Goal: Information Seeking & Learning: Understand process/instructions

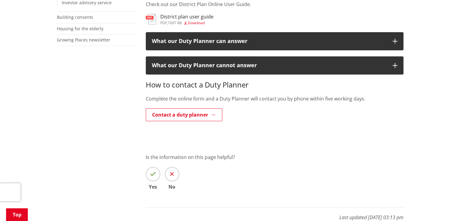
scroll to position [272, 0]
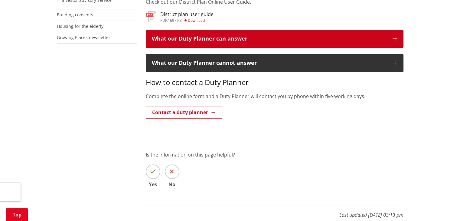
click at [295, 43] on button "What our Duty Planner can answer" at bounding box center [275, 39] width 258 height 18
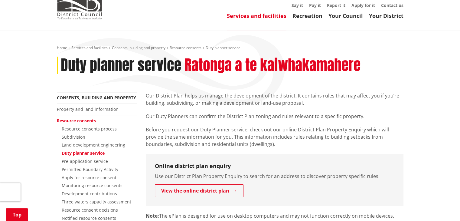
scroll to position [0, 0]
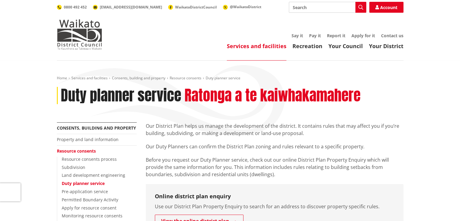
click at [298, 7] on input "Search" at bounding box center [327, 7] width 77 height 11
type input "pool consent"
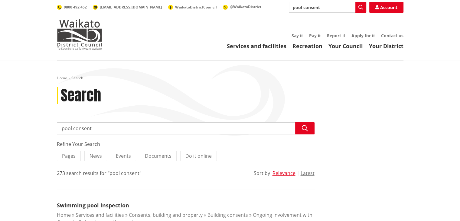
drag, startPoint x: 73, startPoint y: 128, endPoint x: 99, endPoint y: 129, distance: 26.9
click at [99, 129] on input "pool consent" at bounding box center [186, 128] width 258 height 12
type input "pool building consent"
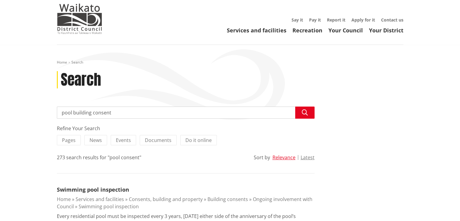
scroll to position [30, 0]
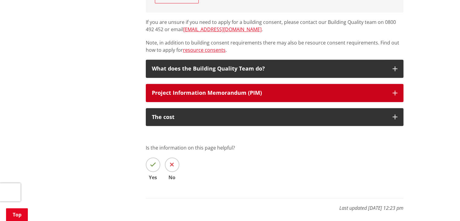
scroll to position [453, 0]
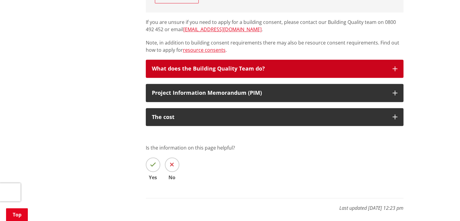
click at [278, 70] on div "What does the Building Quality Team do?" at bounding box center [269, 69] width 235 height 6
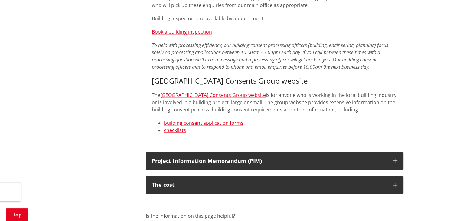
scroll to position [725, 0]
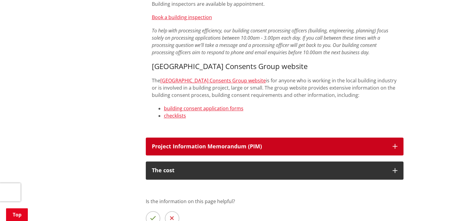
click at [253, 143] on div "Project Information Memorandum (PIM)" at bounding box center [269, 146] width 235 height 6
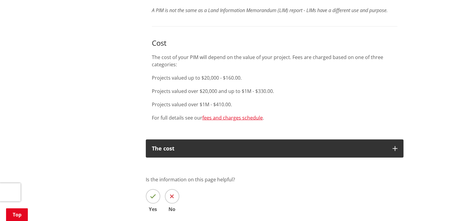
scroll to position [1148, 0]
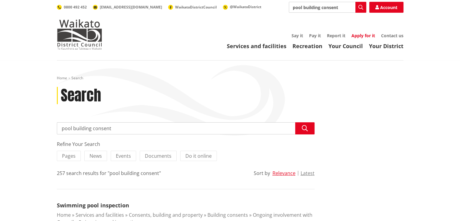
click at [358, 36] on link "Apply for it" at bounding box center [363, 36] width 24 height 6
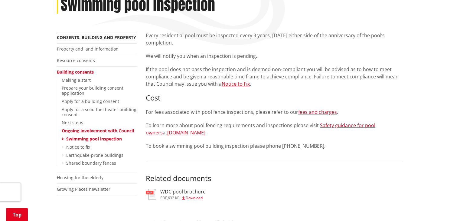
scroll to position [91, 0]
click at [88, 101] on link "Apply for a building consent" at bounding box center [90, 101] width 57 height 6
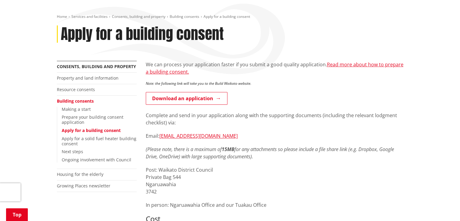
scroll to position [60, 0]
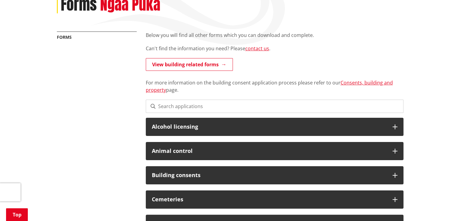
scroll to position [60, 0]
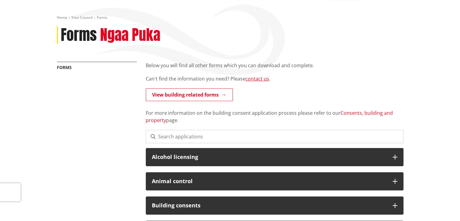
click at [366, 113] on link "Consents, building and property" at bounding box center [269, 116] width 247 height 14
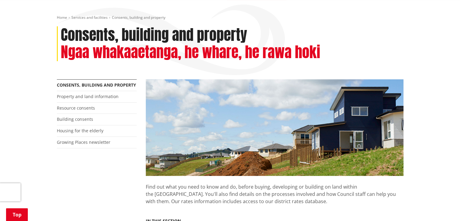
scroll to position [121, 0]
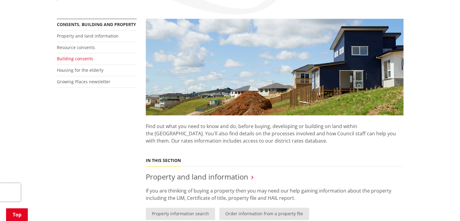
click at [83, 58] on link "Building consents" at bounding box center [75, 59] width 36 height 6
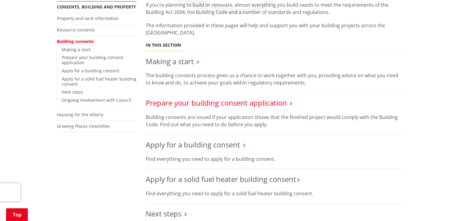
scroll to position [121, 0]
click at [175, 63] on link "Making a start" at bounding box center [170, 61] width 48 height 10
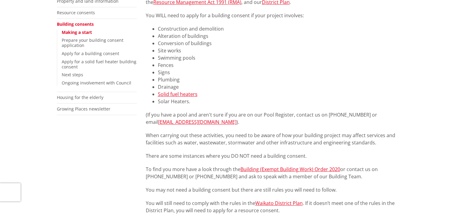
scroll to position [60, 0]
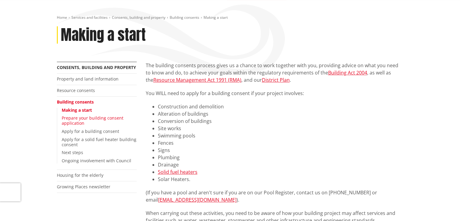
click at [115, 117] on link "Prepare your building consent application" at bounding box center [93, 120] width 62 height 11
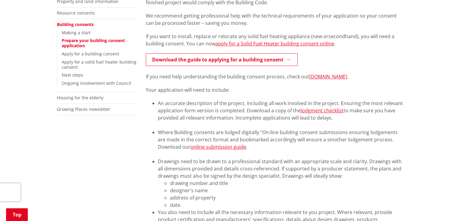
scroll to position [91, 0]
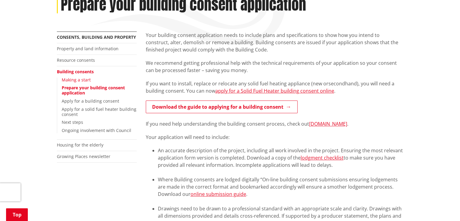
click at [82, 79] on link "Making a start" at bounding box center [76, 80] width 29 height 6
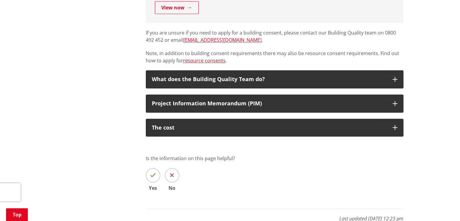
scroll to position [453, 0]
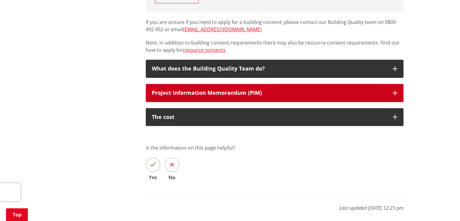
click at [256, 91] on div "Project Information Memorandum (PIM)" at bounding box center [269, 93] width 235 height 6
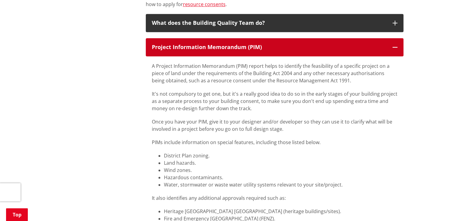
scroll to position [514, 0]
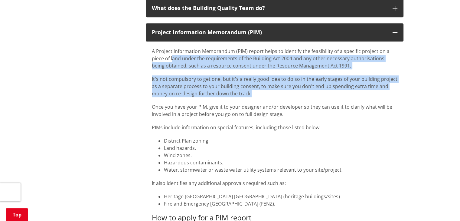
drag, startPoint x: 172, startPoint y: 56, endPoint x: 281, endPoint y: 93, distance: 115.5
click at [281, 93] on div "A Project Information Memorandum (PIM) report helps to identify the feasibility…" at bounding box center [274, 178] width 245 height 262
click at [265, 92] on p "It's not compulsory to get one, but it's a really good idea to do so in the ear…" at bounding box center [274, 86] width 245 height 22
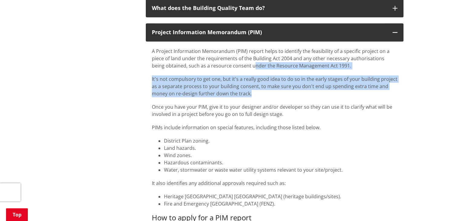
drag, startPoint x: 271, startPoint y: 93, endPoint x: 239, endPoint y: 62, distance: 44.5
click at [239, 59] on div "A Project Information Memorandum (PIM) report helps to identify the feasibility…" at bounding box center [274, 178] width 245 height 262
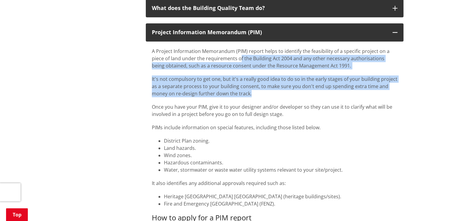
click at [255, 88] on p "It's not compulsory to get one, but it's a really good idea to do so in the ear…" at bounding box center [274, 86] width 245 height 22
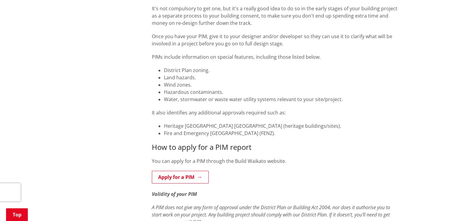
scroll to position [423, 0]
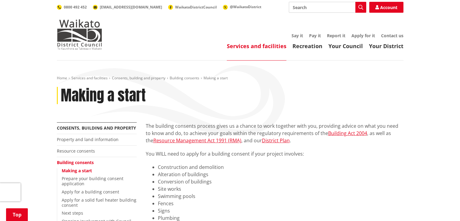
scroll to position [1148, 0]
